Goal: Task Accomplishment & Management: Complete application form

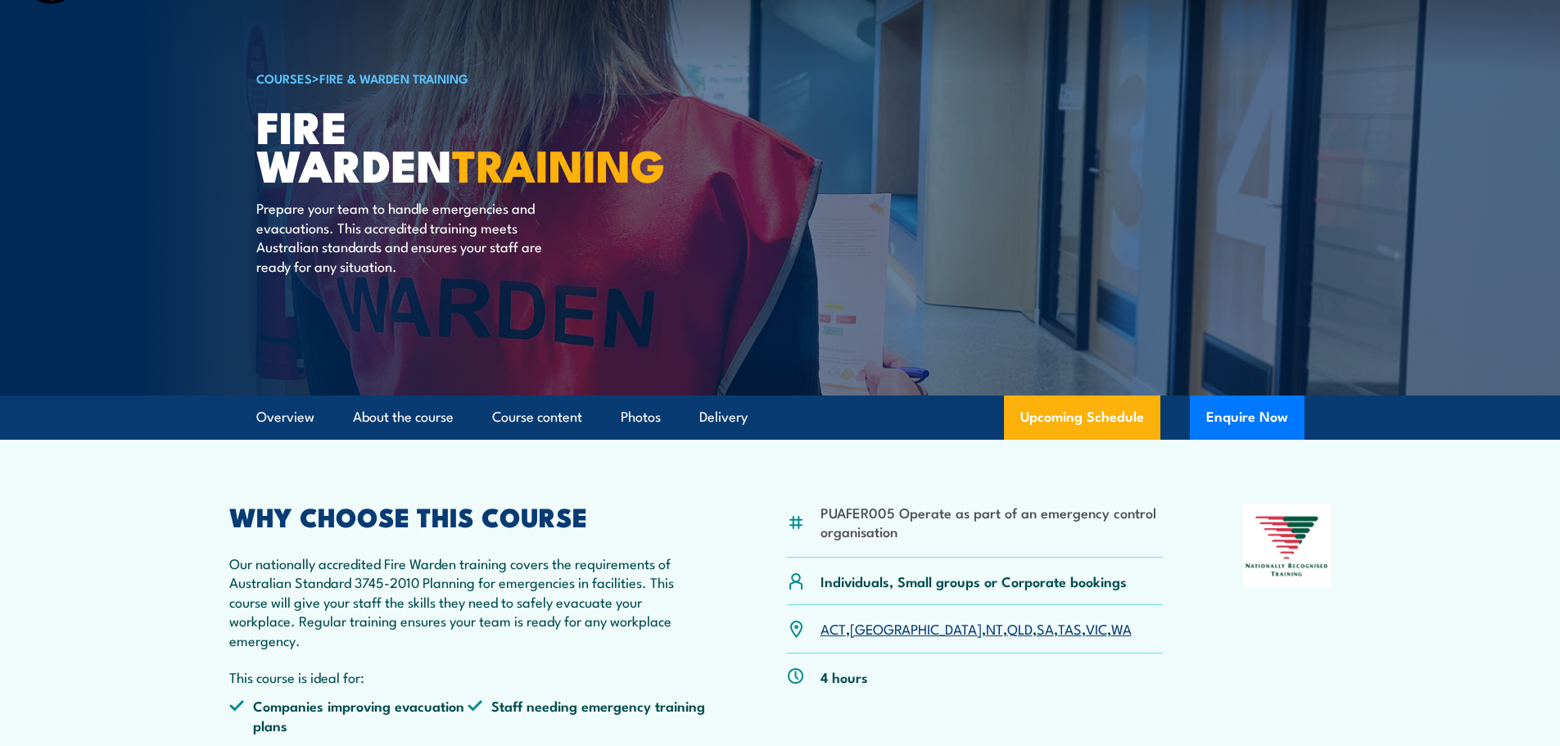
scroll to position [164, 0]
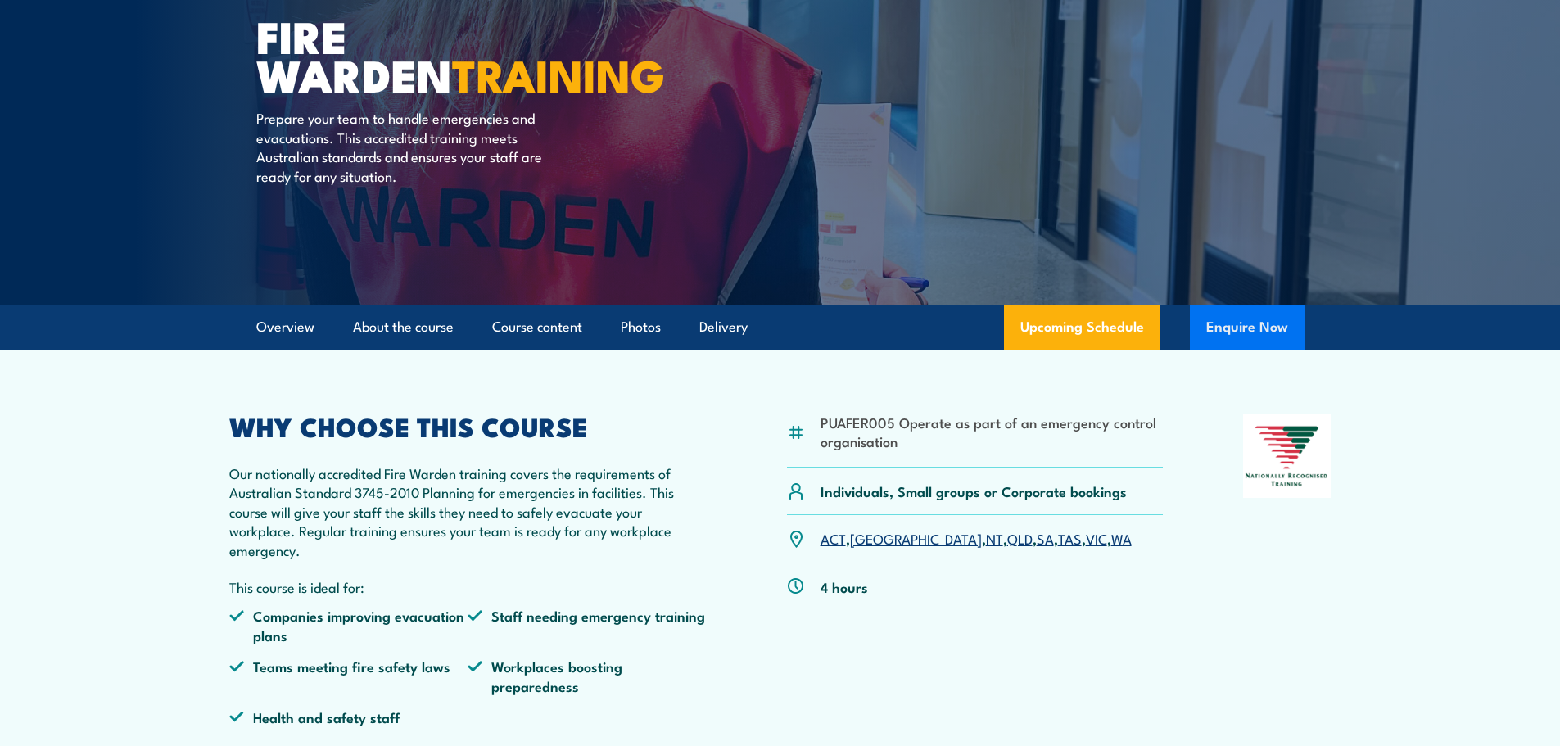
click at [1254, 328] on button "Enquire Now" at bounding box center [1247, 327] width 115 height 44
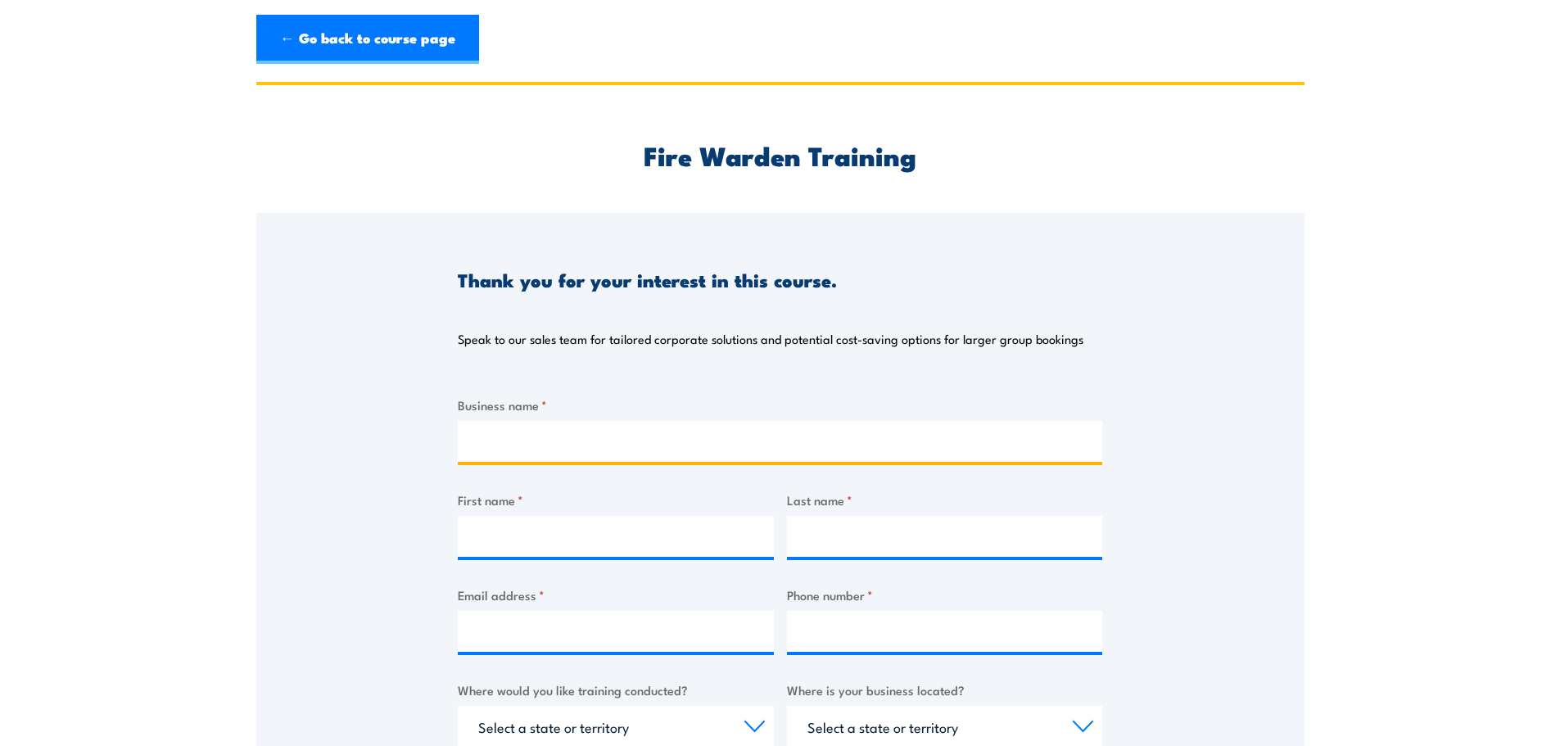
click at [513, 442] on input "Business name *" at bounding box center [780, 441] width 644 height 41
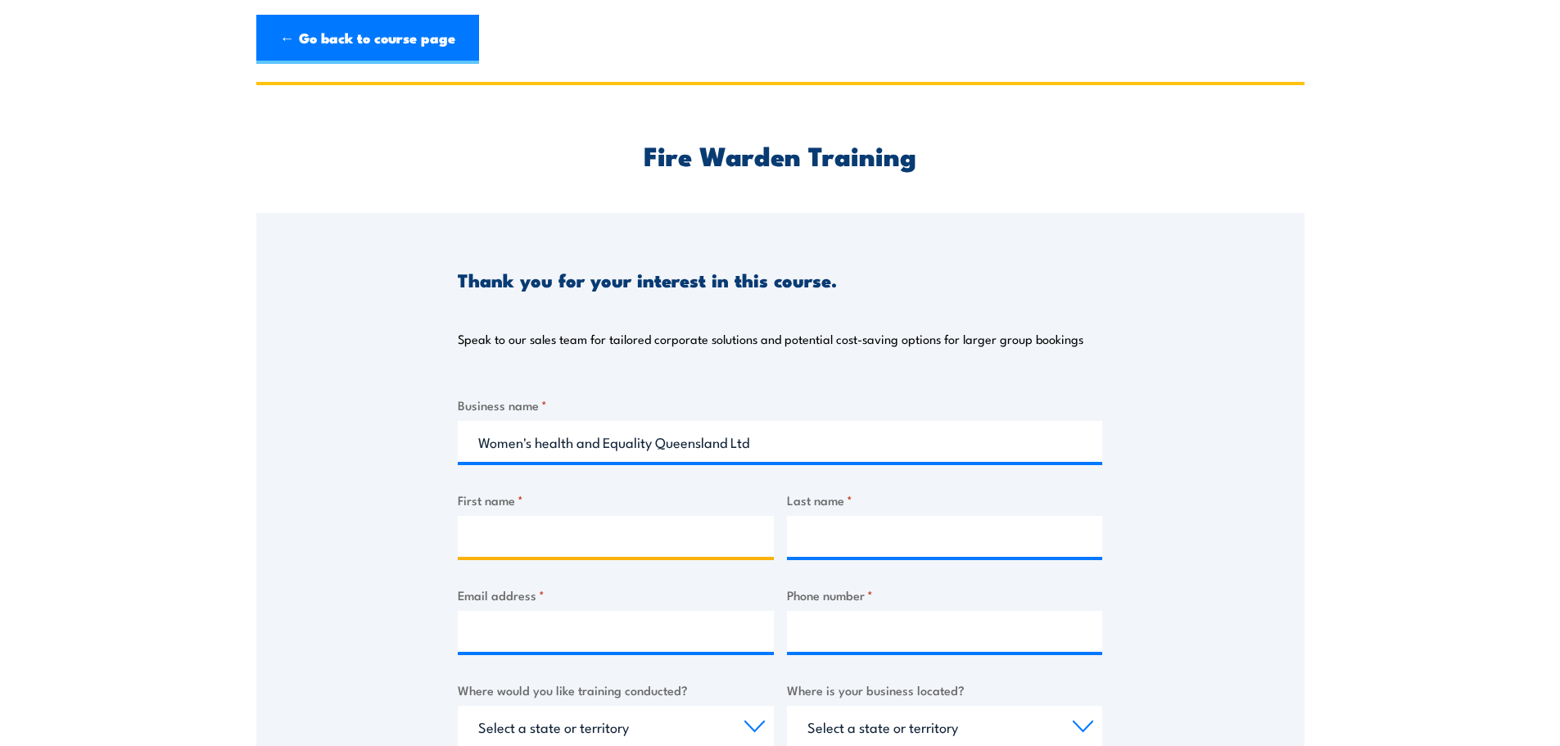
click at [494, 535] on input "First name *" at bounding box center [616, 536] width 316 height 41
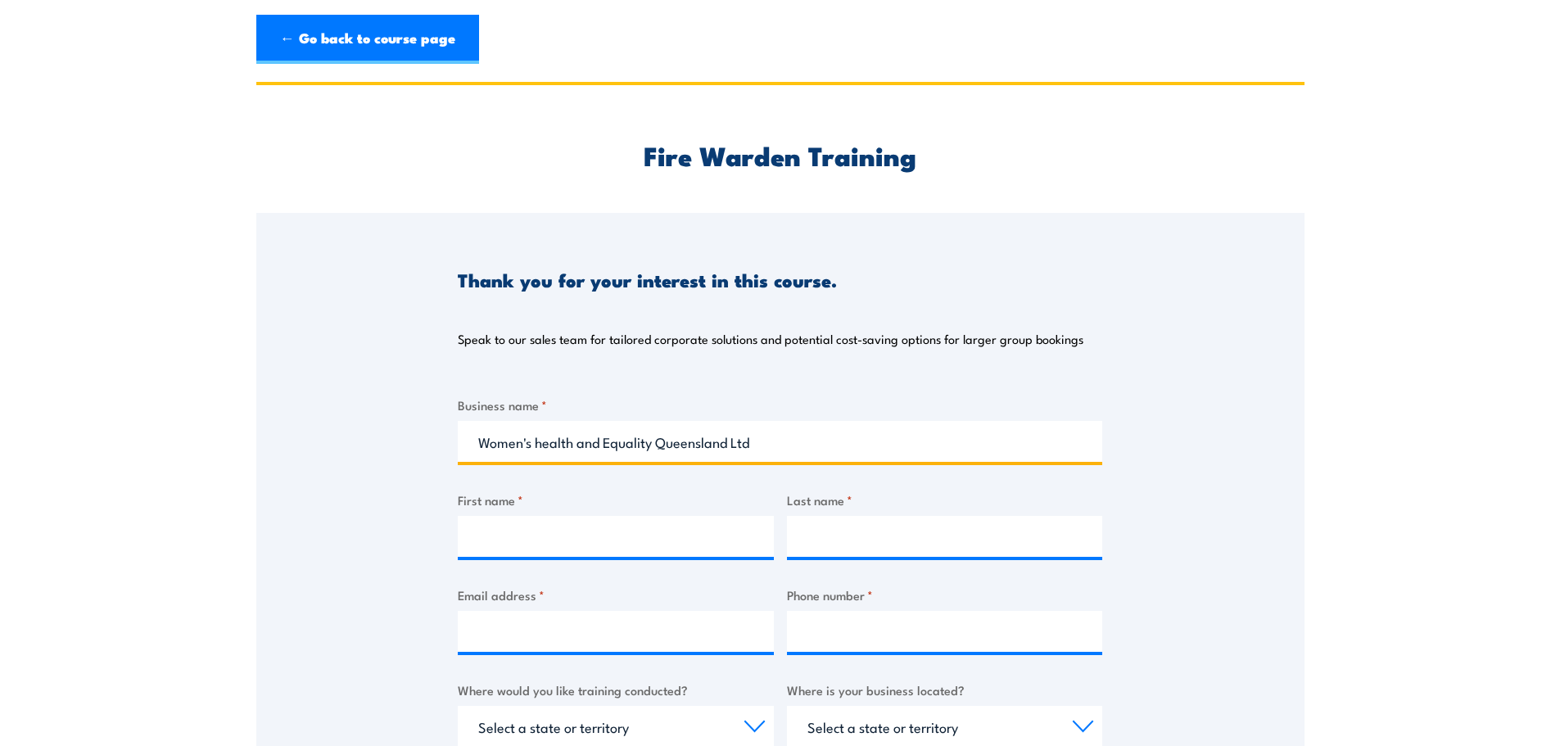
click at [540, 442] on input "Women's health and Equality Queensland Ltd" at bounding box center [780, 441] width 644 height 41
type input "Women's Health and Equality Queensland Ltd"
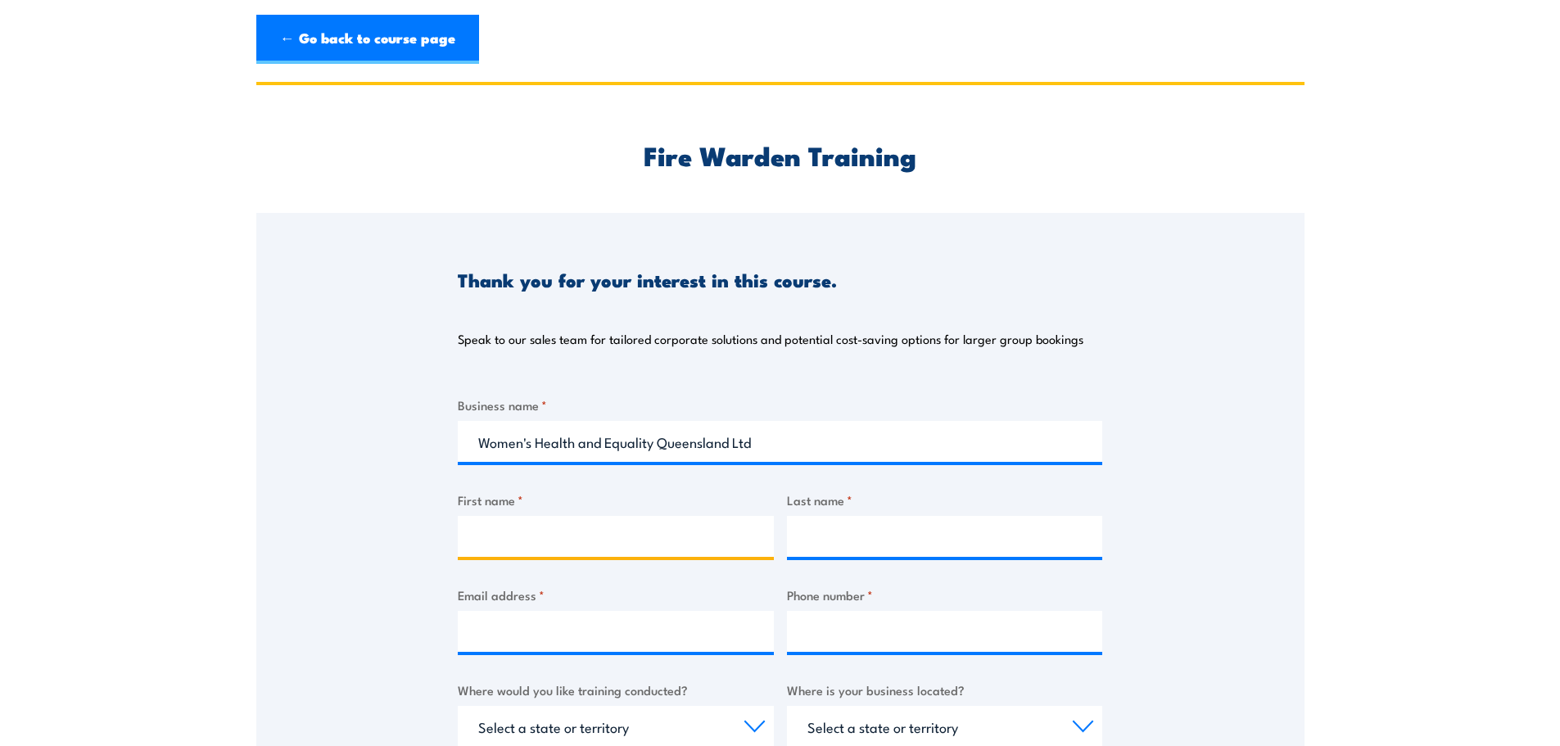
click at [540, 531] on input "First name *" at bounding box center [616, 536] width 316 height 41
type input "Morgana"
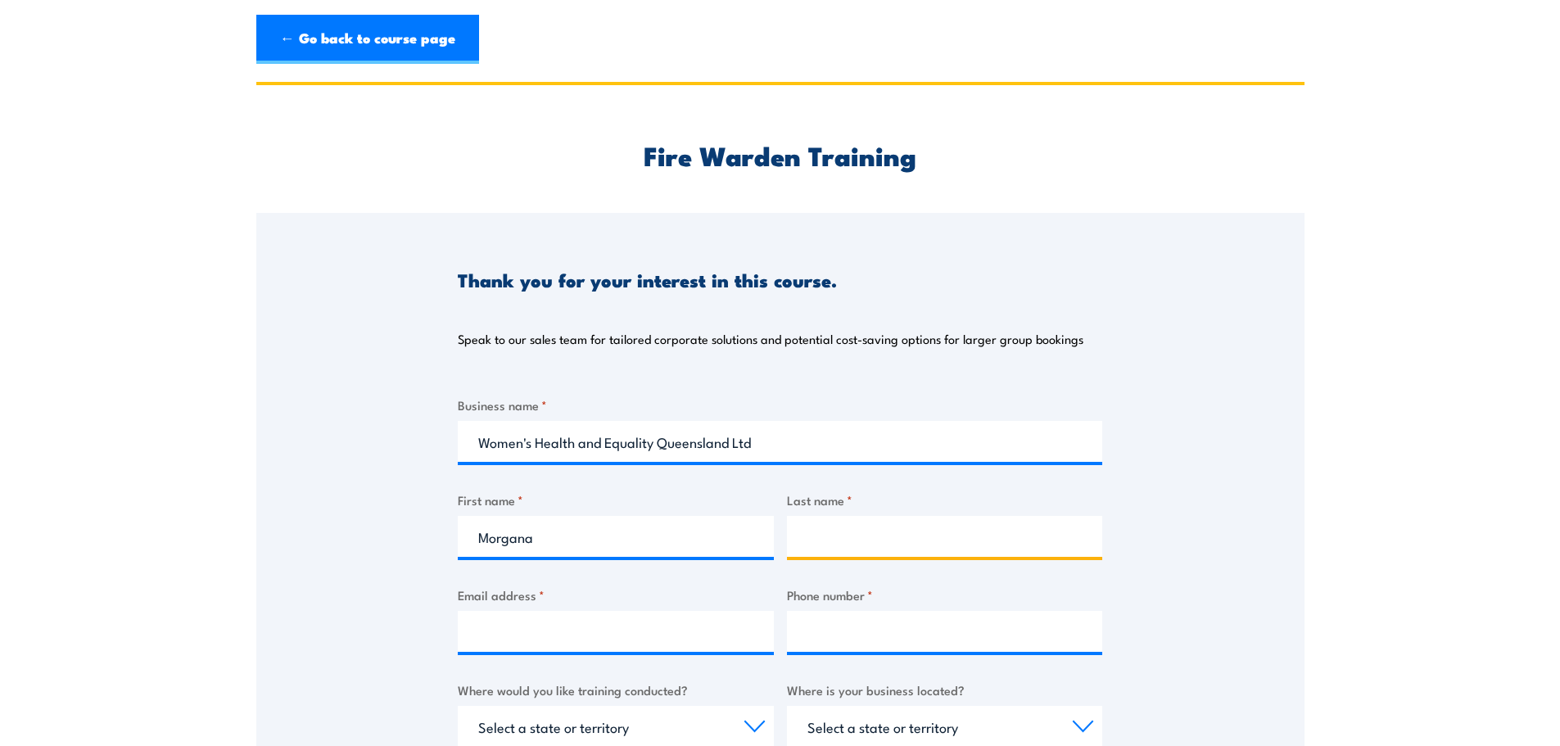
click at [873, 536] on input "Last name *" at bounding box center [945, 536] width 316 height 41
type input "Jones"
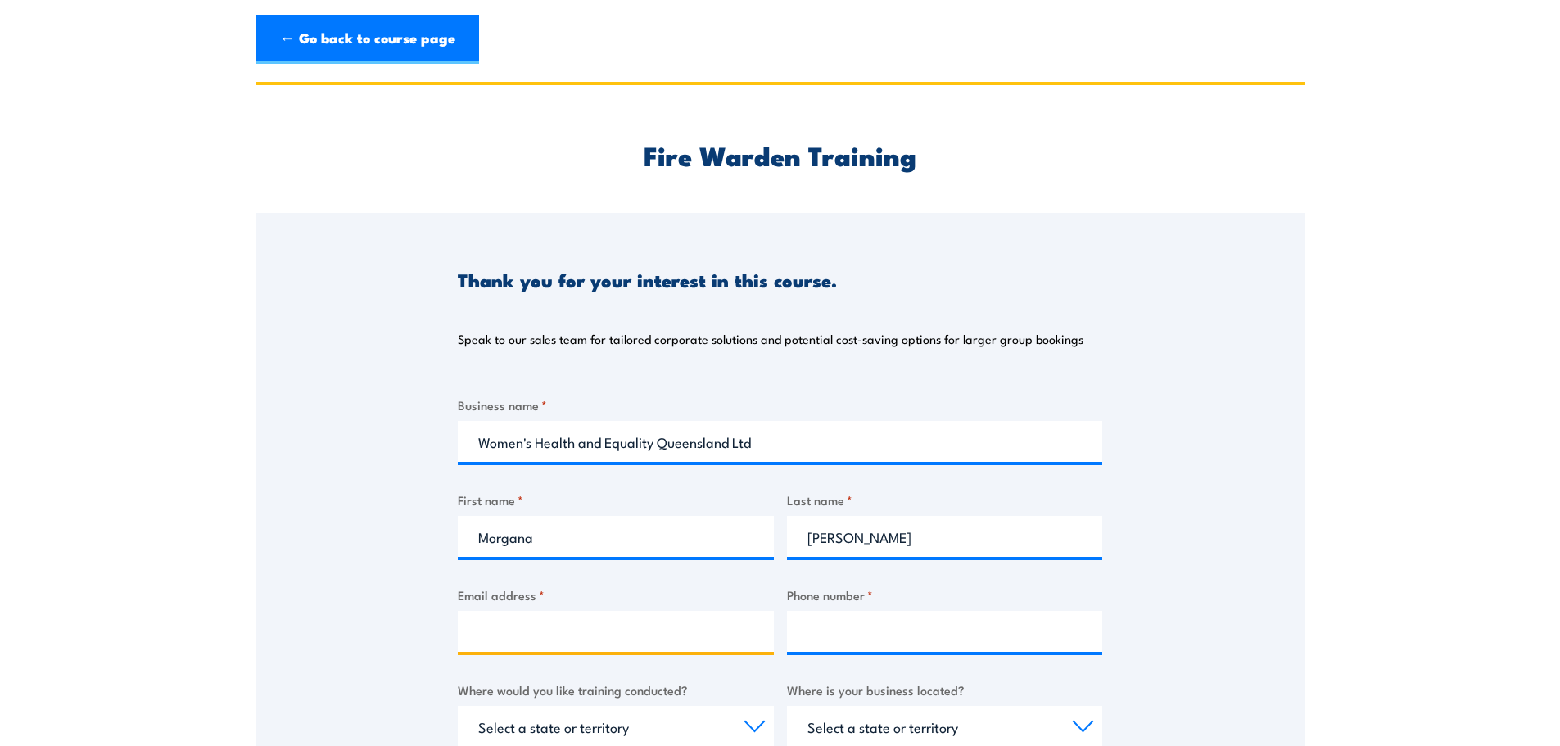
click at [574, 625] on input "Email address *" at bounding box center [616, 631] width 316 height 41
type input "morganaj@wheq.org.au"
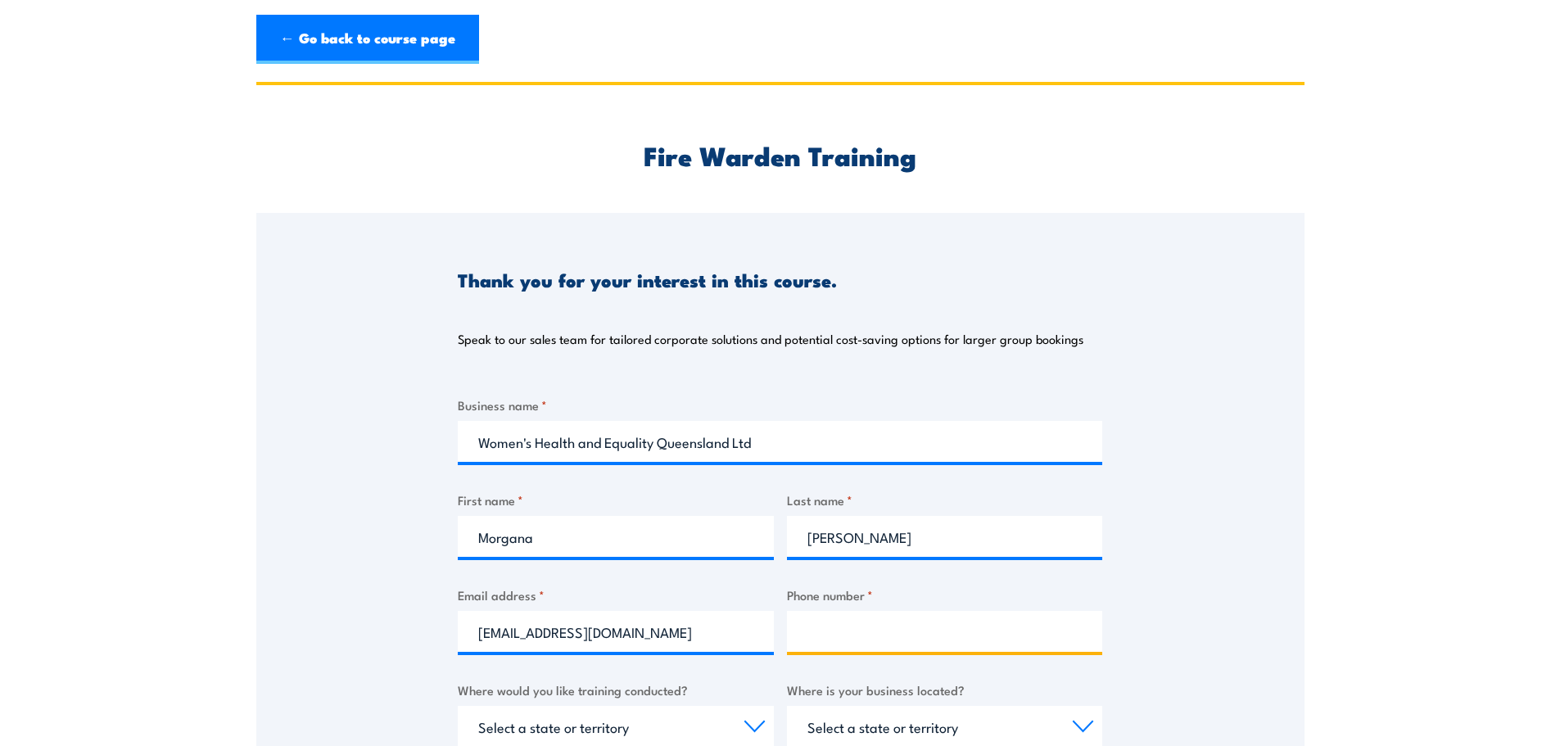
click at [852, 634] on input "Phone number *" at bounding box center [945, 631] width 316 height 41
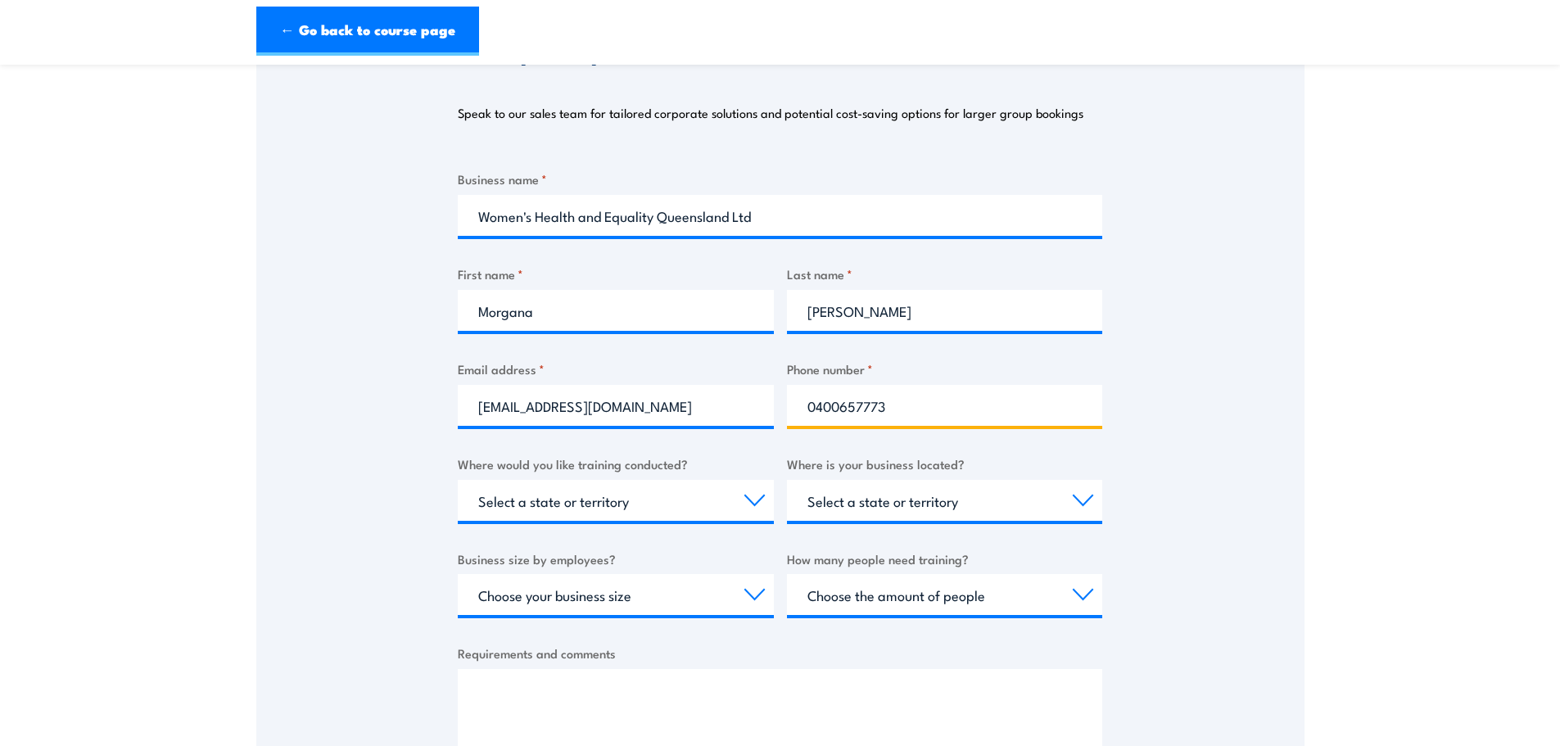
scroll to position [246, 0]
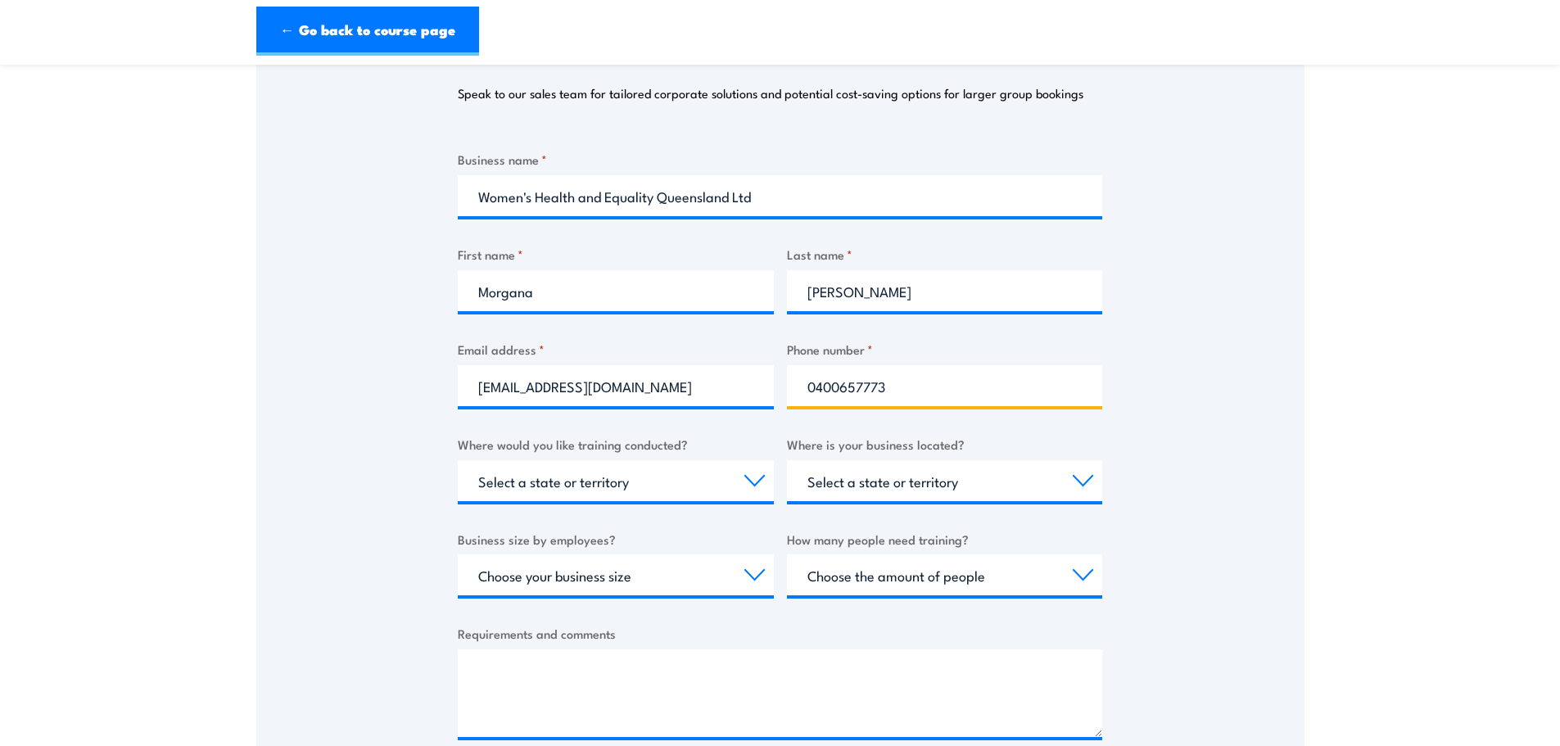
type input "0400657773"
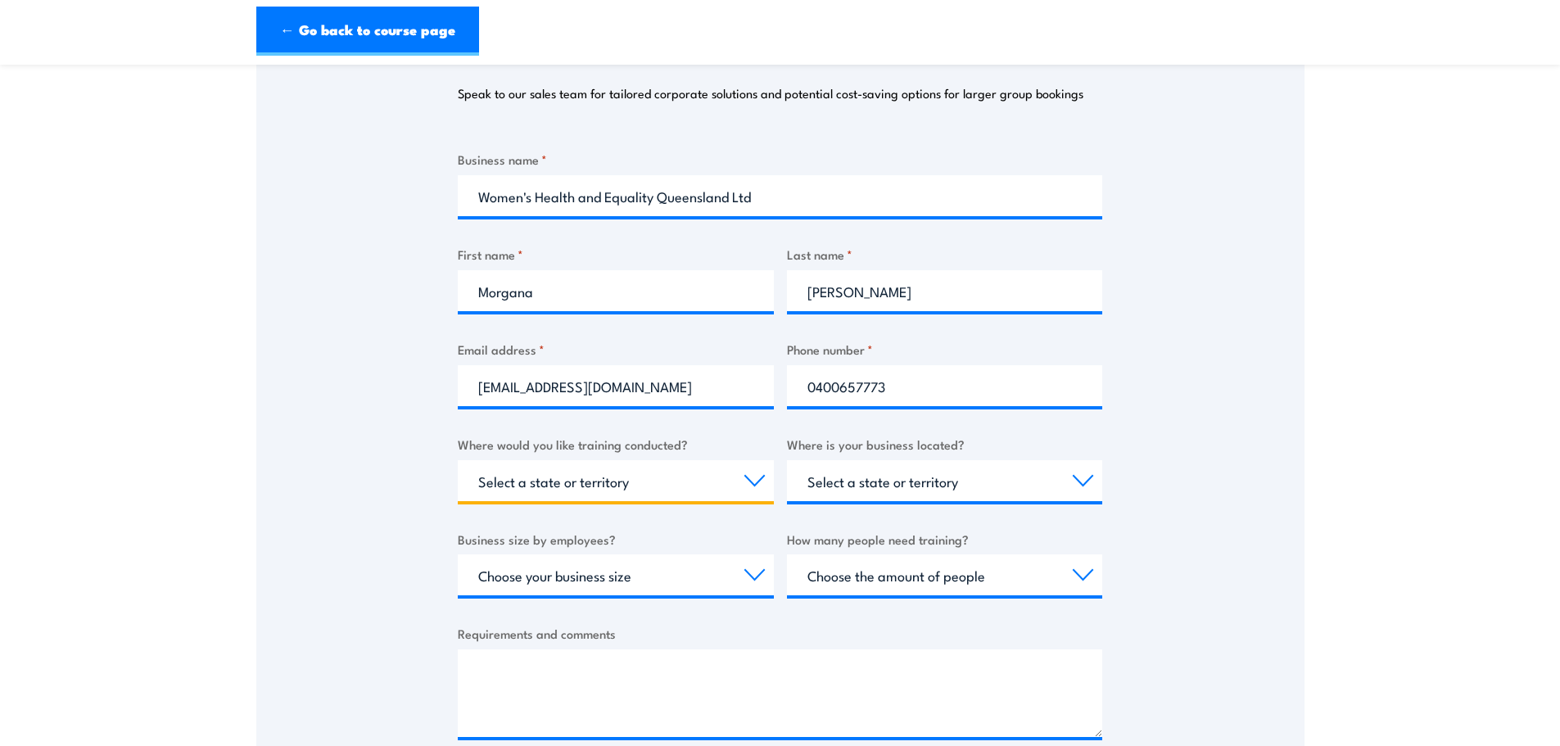
click at [662, 482] on select "Select a state or territory Nationally - multiple locations QLD NSW VIC SA ACT …" at bounding box center [616, 480] width 316 height 41
select select "QLD"
click at [458, 460] on select "Select a state or territory Nationally - multiple locations QLD NSW VIC SA ACT …" at bounding box center [616, 480] width 316 height 41
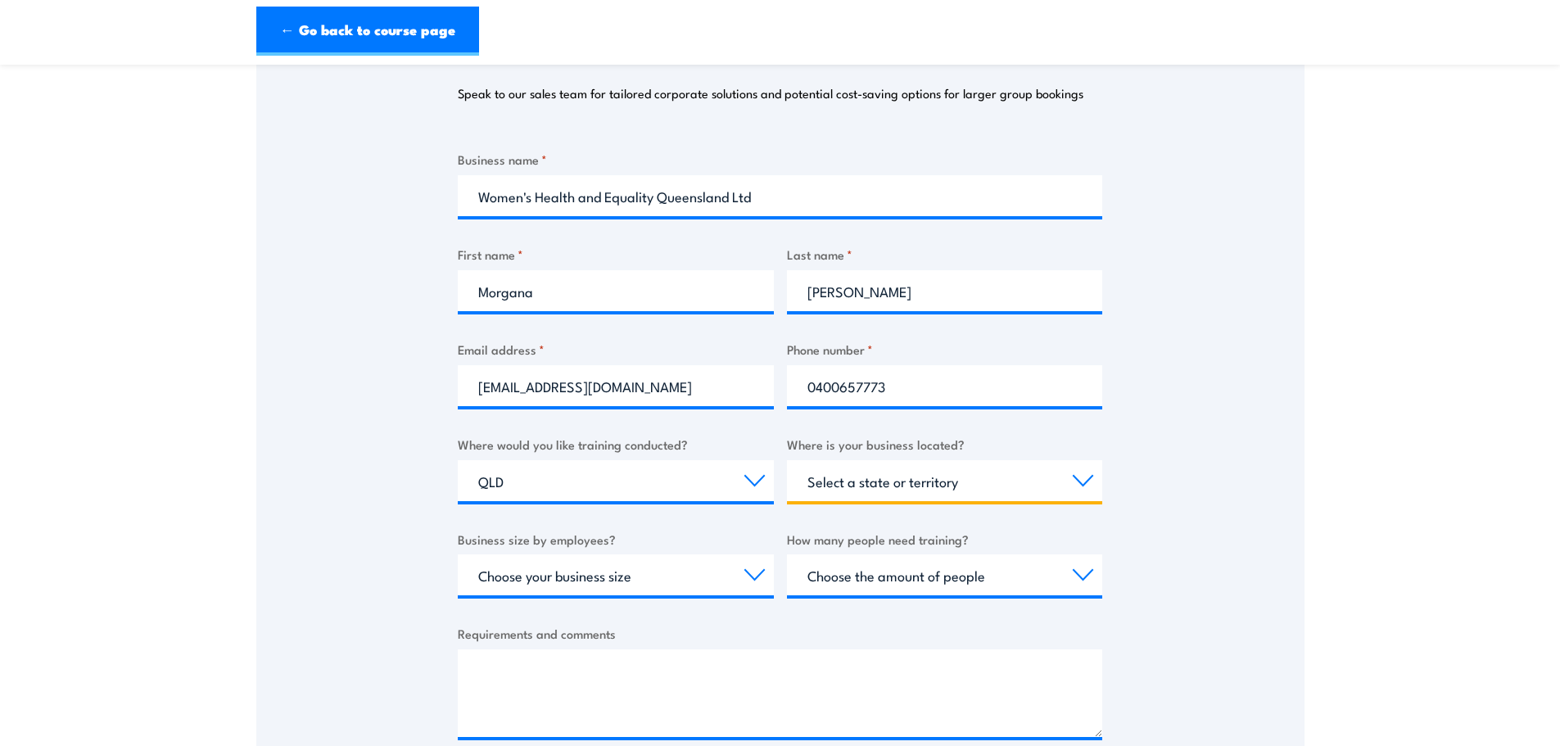
click at [1011, 481] on select "Select a state or territory QLD NSW VIC SA ACT WA TAS NT" at bounding box center [945, 480] width 316 height 41
select select "QLD"
click at [787, 460] on select "Select a state or territory QLD NSW VIC SA ACT WA TAS NT" at bounding box center [945, 480] width 316 height 41
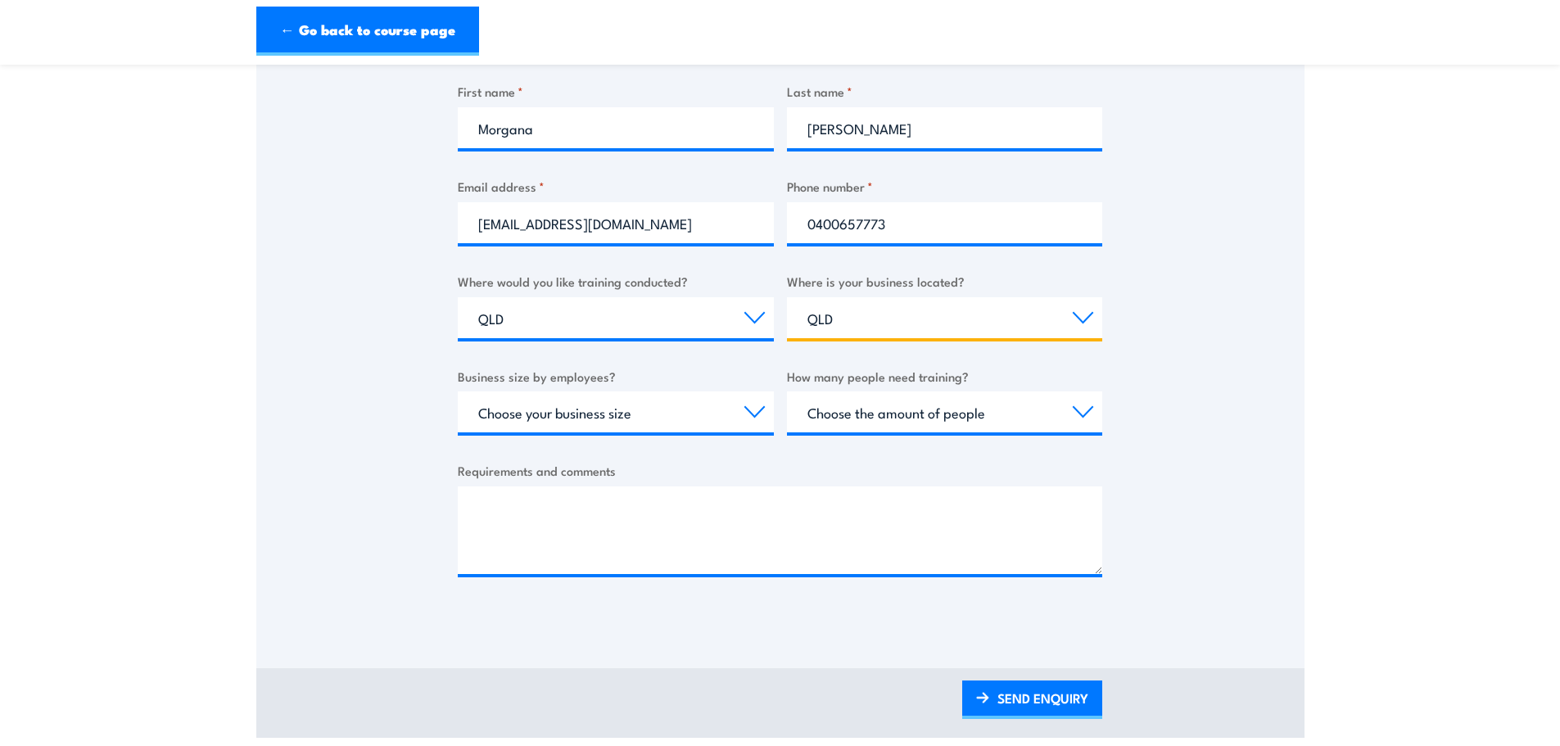
scroll to position [409, 0]
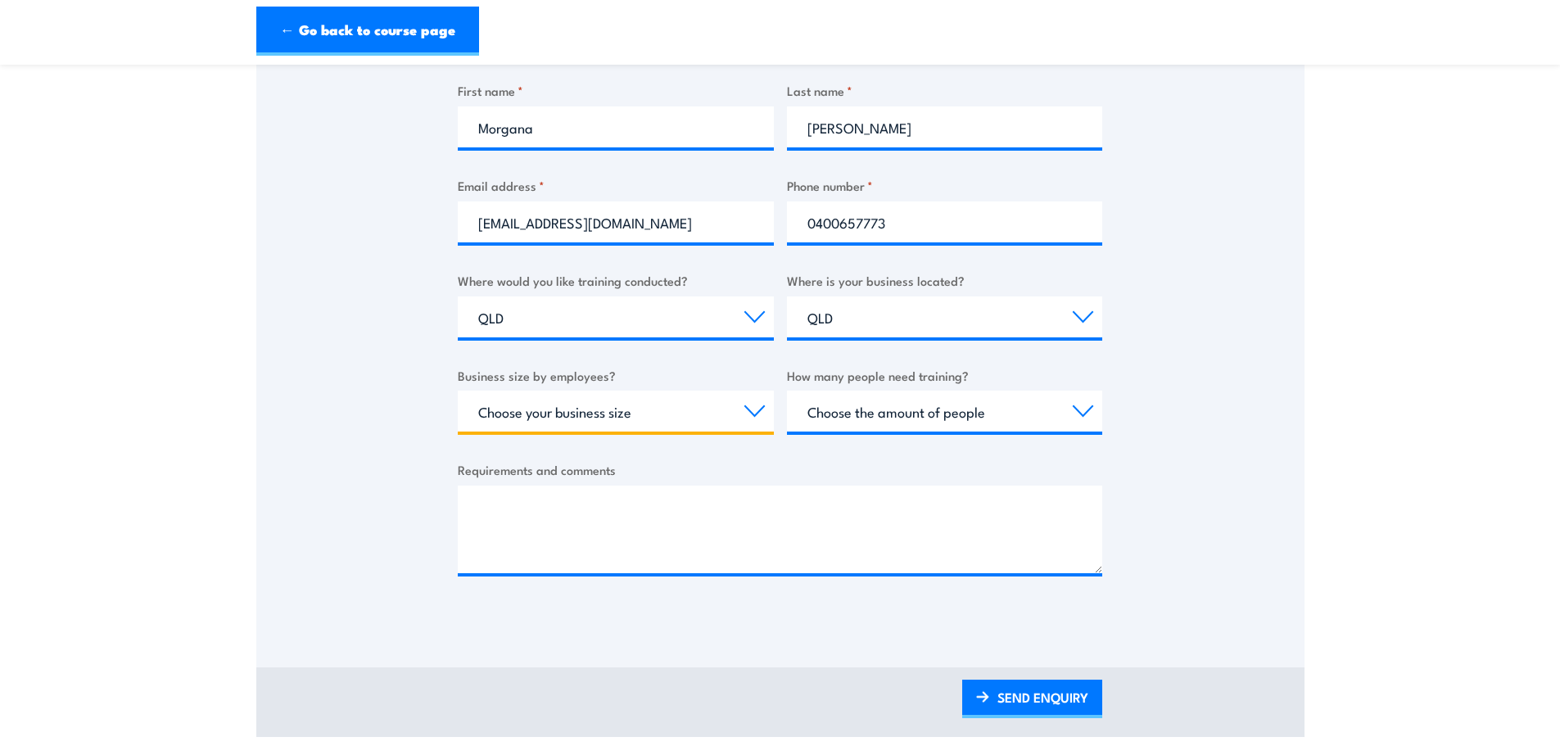
click at [649, 406] on select "Choose your business size 1 to 19 20 to 199 200+" at bounding box center [616, 411] width 316 height 41
select select "20 to 199"
click at [458, 391] on select "Choose your business size 1 to 19 20 to 199 200+" at bounding box center [616, 411] width 316 height 41
click at [899, 418] on select "Choose the amount of people 1 to 4 5 to 19 20+" at bounding box center [945, 411] width 316 height 41
select select "5 to 19"
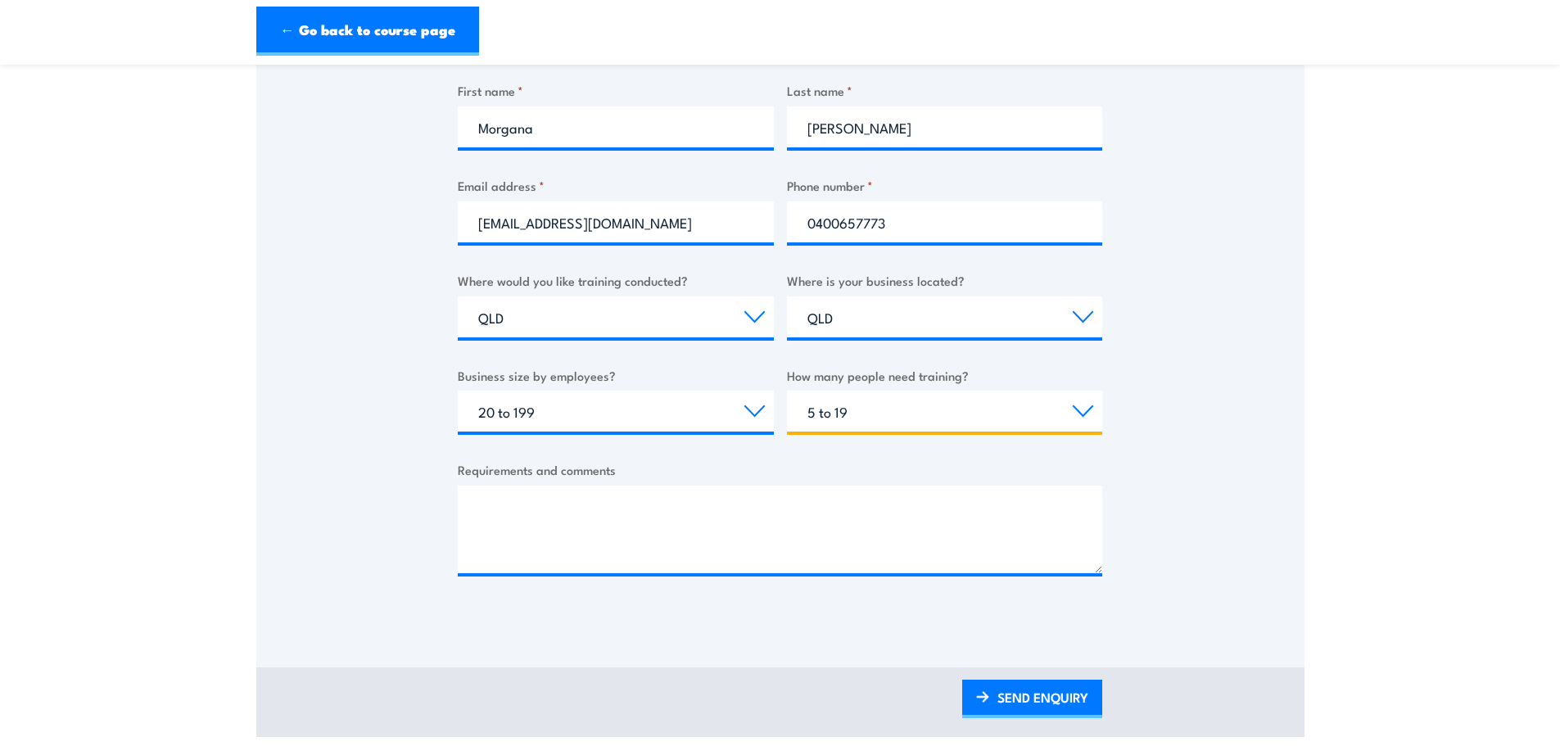
click at [787, 391] on select "Choose the amount of people 1 to 4 5 to 19 20+" at bounding box center [945, 411] width 316 height 41
click at [693, 504] on textarea "Requirements and comments" at bounding box center [780, 530] width 644 height 88
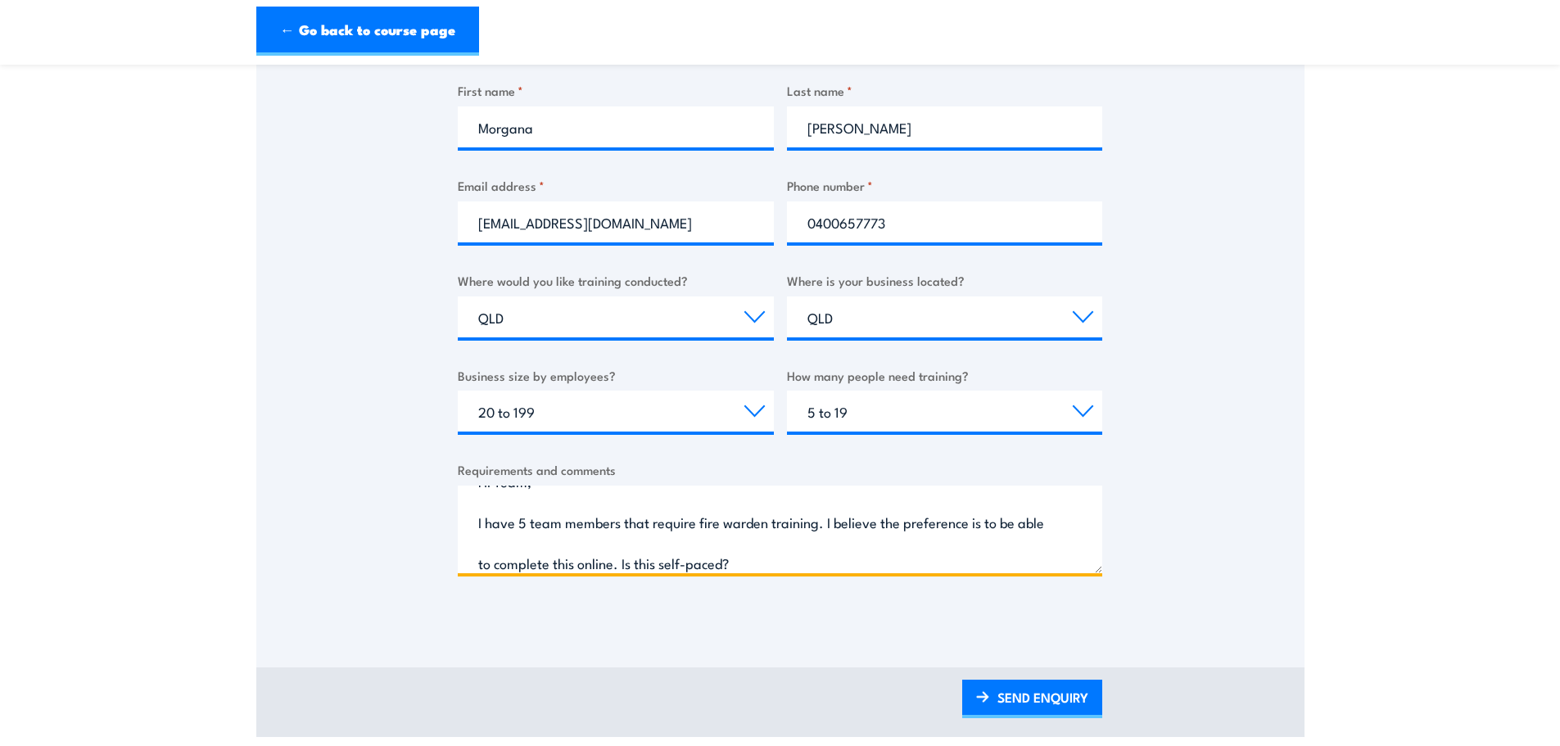
scroll to position [66, 0]
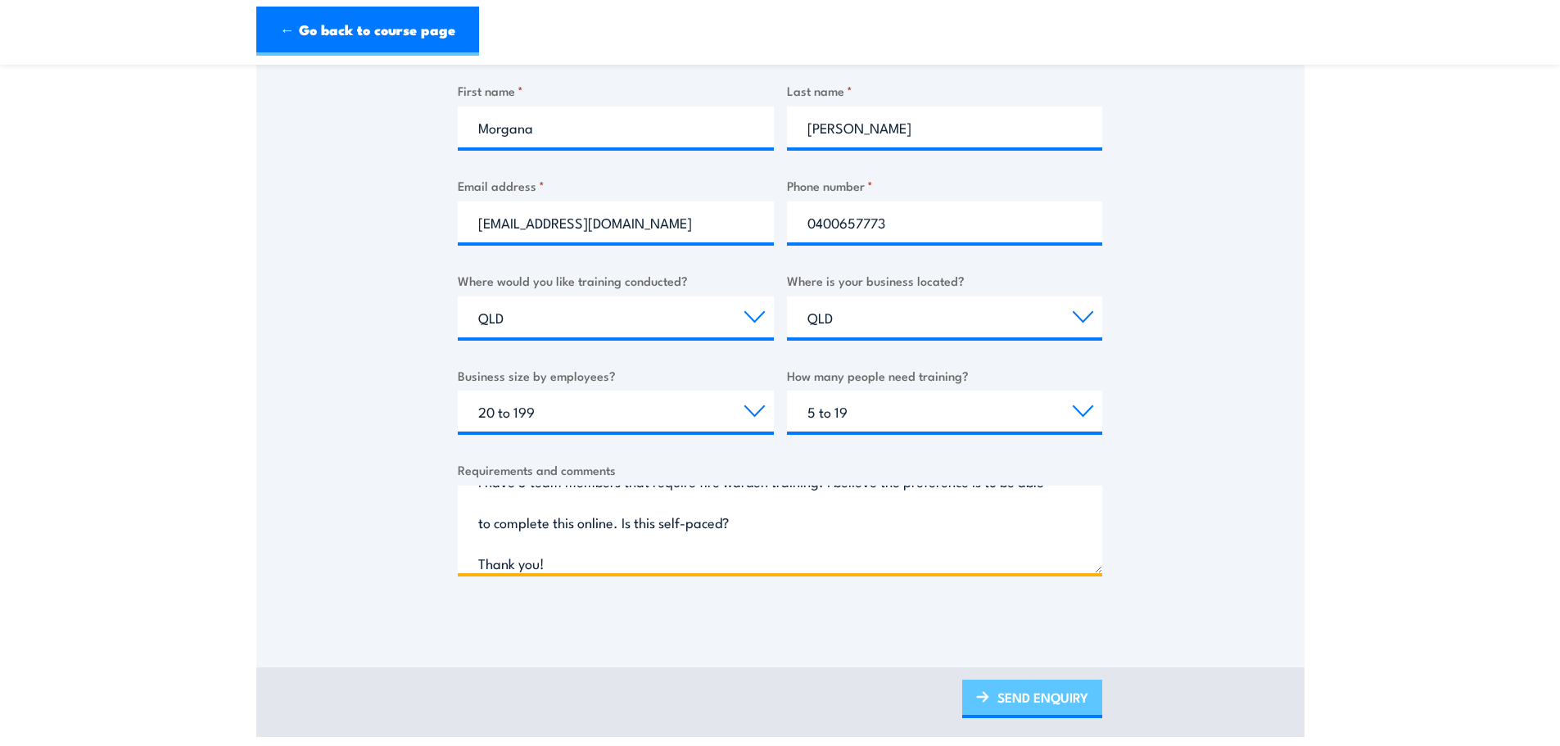
type textarea "Hi Team, I have 5 team members that require fire warden training. I believe the…"
click at [1037, 692] on link "SEND ENQUIRY" at bounding box center [1032, 699] width 140 height 38
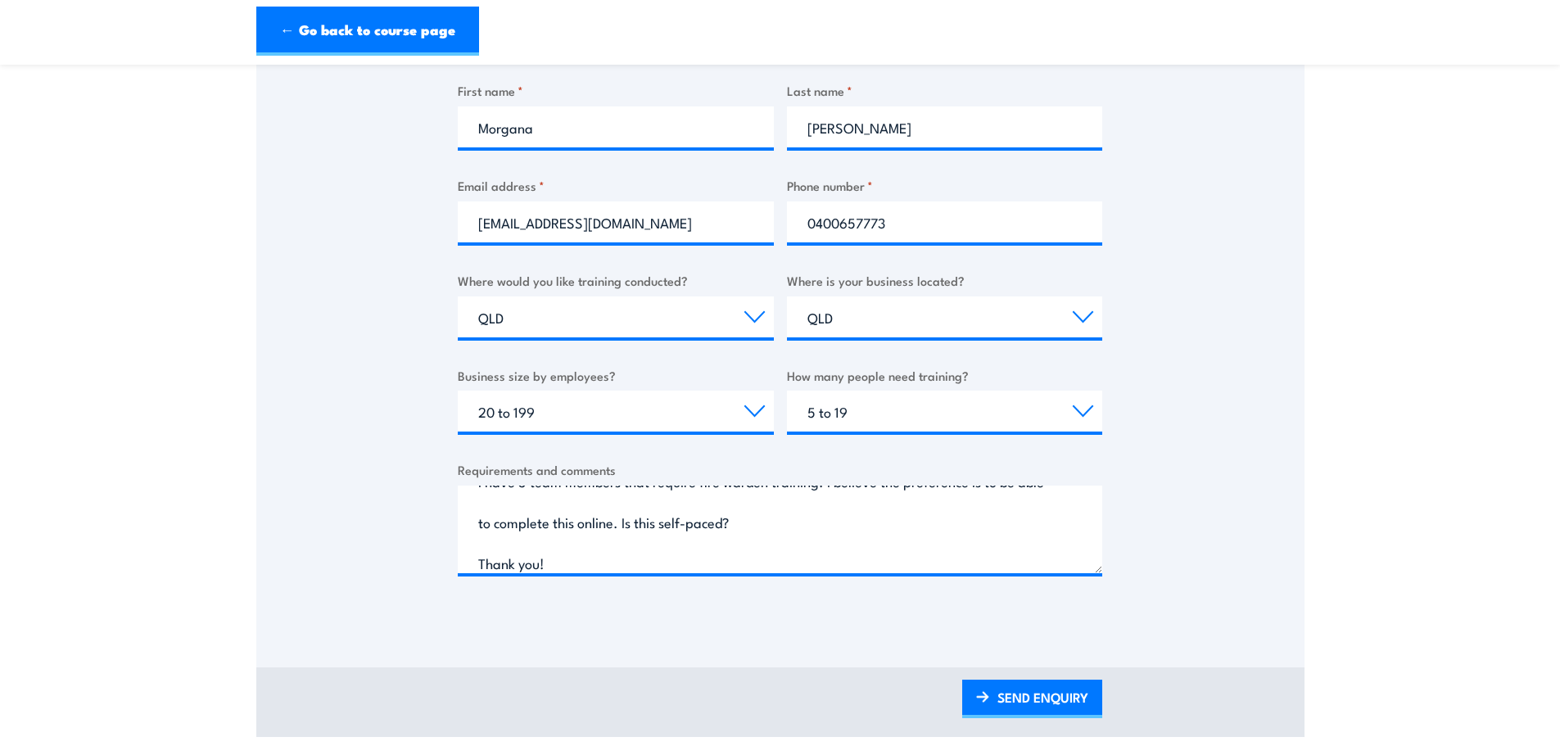
scroll to position [0, 0]
